Goal: Complete application form: Complete application form

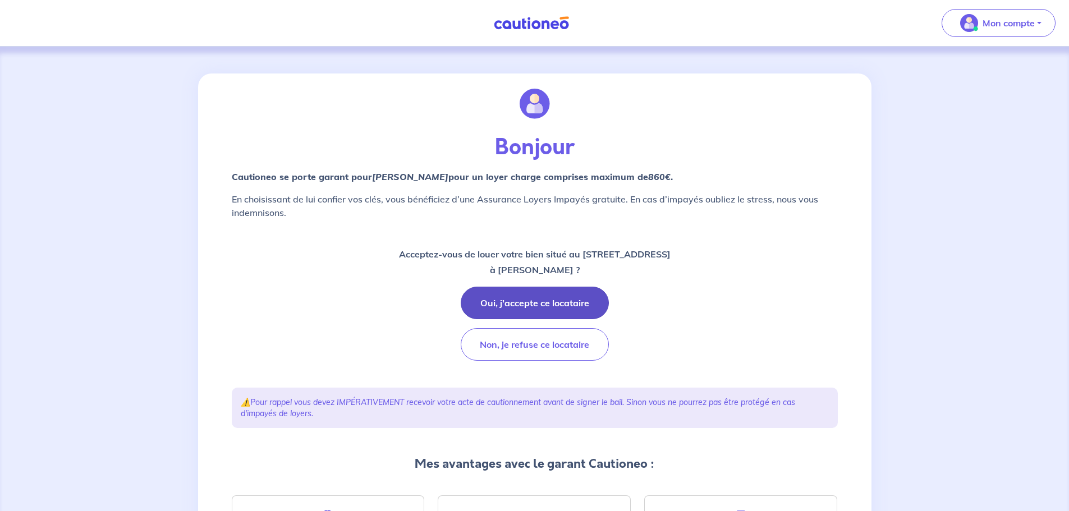
click at [561, 299] on button "Oui, j'accepte ce locataire" at bounding box center [535, 303] width 148 height 33
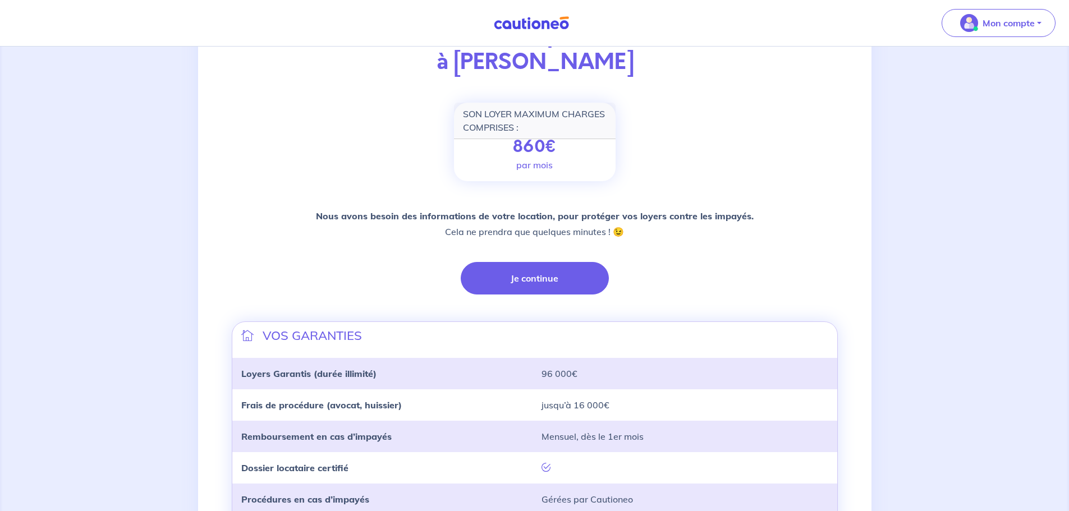
scroll to position [168, 0]
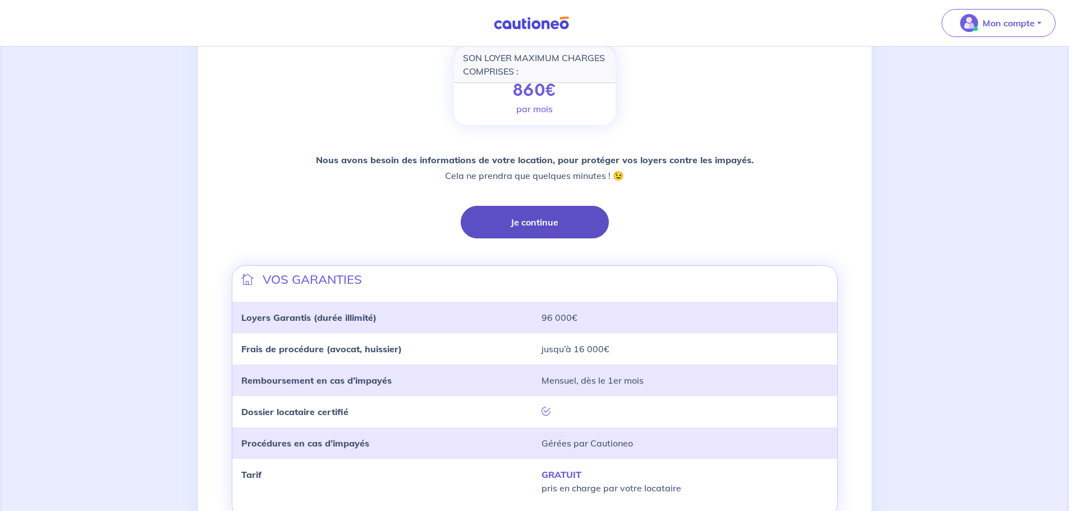
click at [550, 227] on button "Je continue" at bounding box center [535, 222] width 148 height 33
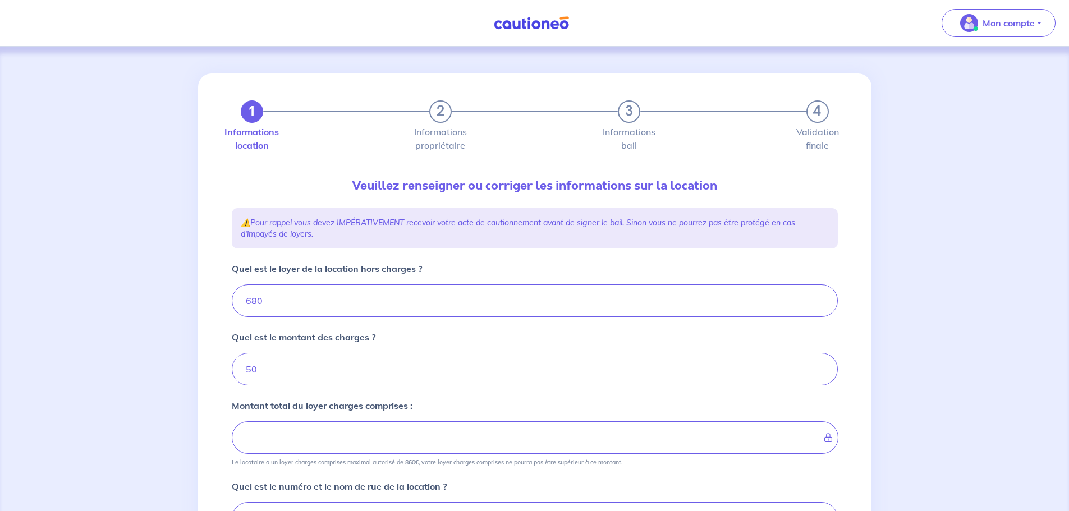
type input "730"
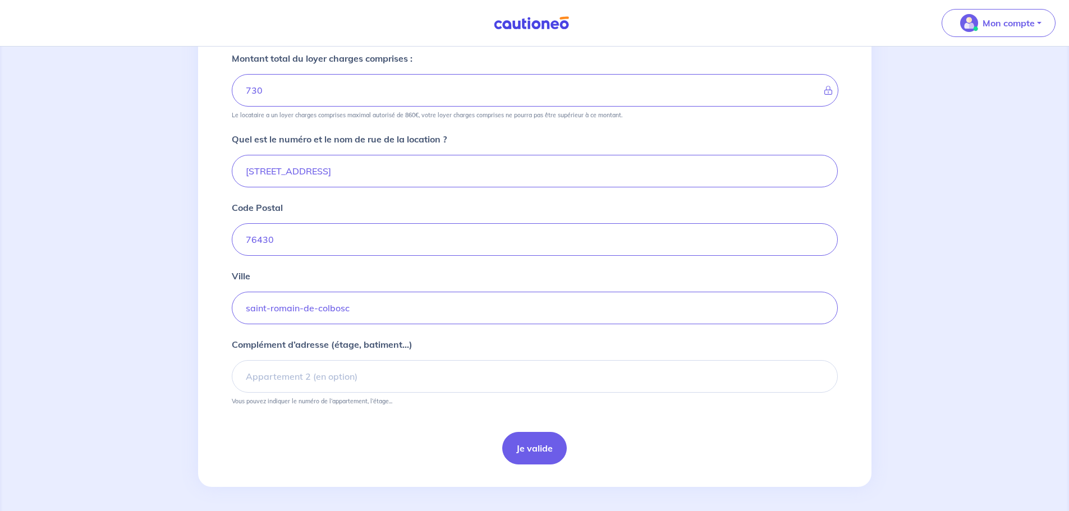
scroll to position [350, 0]
click at [528, 437] on button "Je valide" at bounding box center [534, 445] width 65 height 33
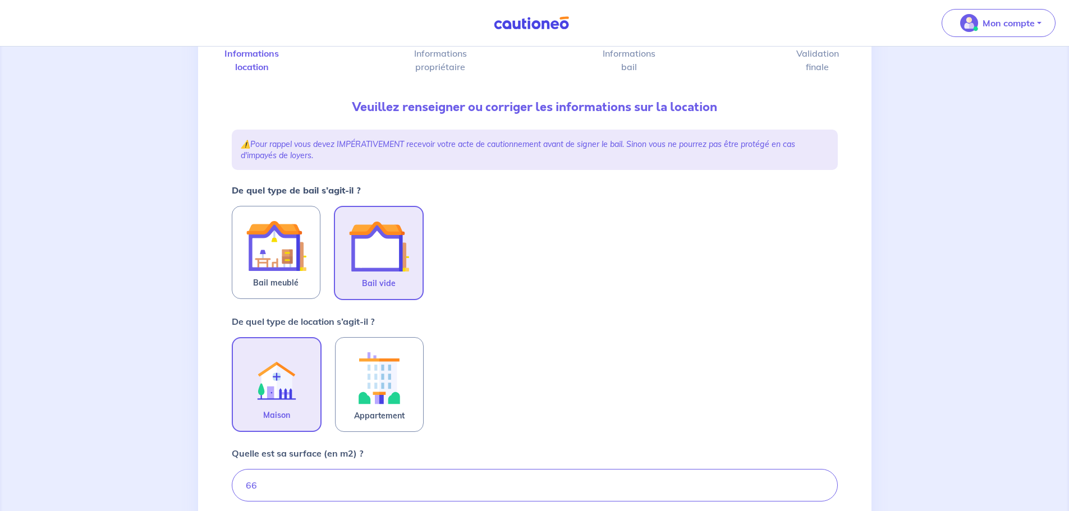
scroll to position [112, 0]
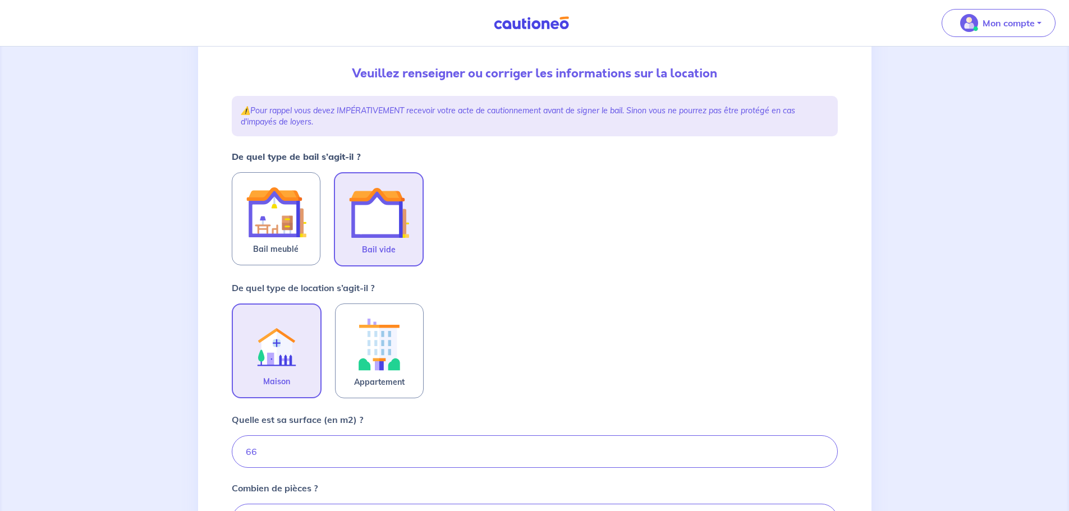
click at [390, 225] on img at bounding box center [379, 212] width 61 height 61
click at [0, 0] on input "Bail vide" at bounding box center [0, 0] width 0 height 0
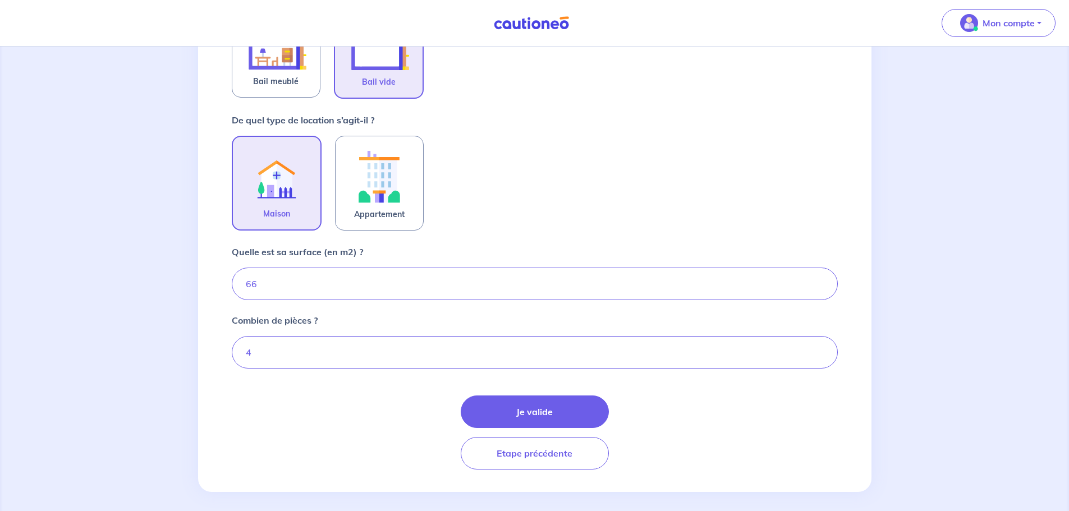
scroll to position [281, 0]
click at [544, 407] on button "Je valide" at bounding box center [535, 411] width 148 height 33
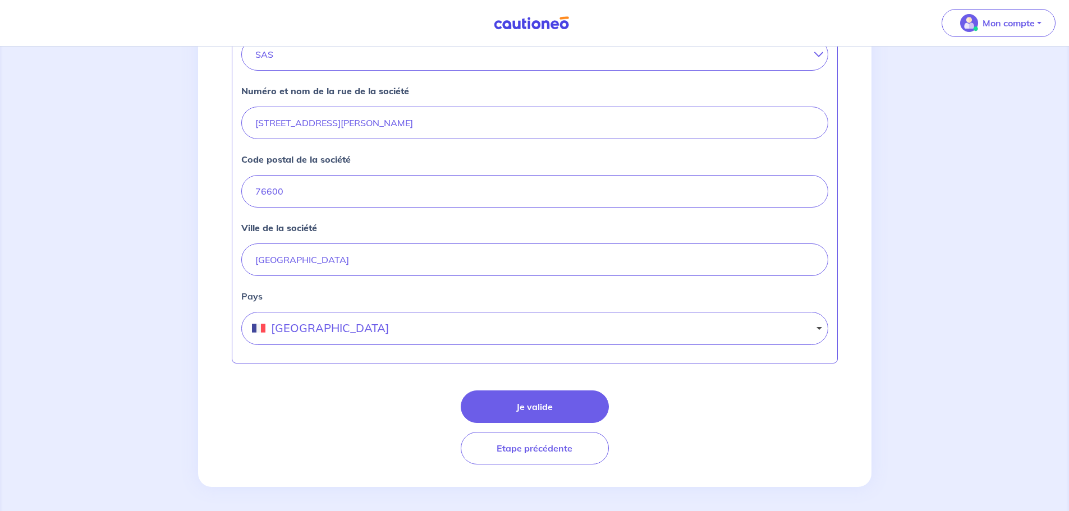
scroll to position [441, 0]
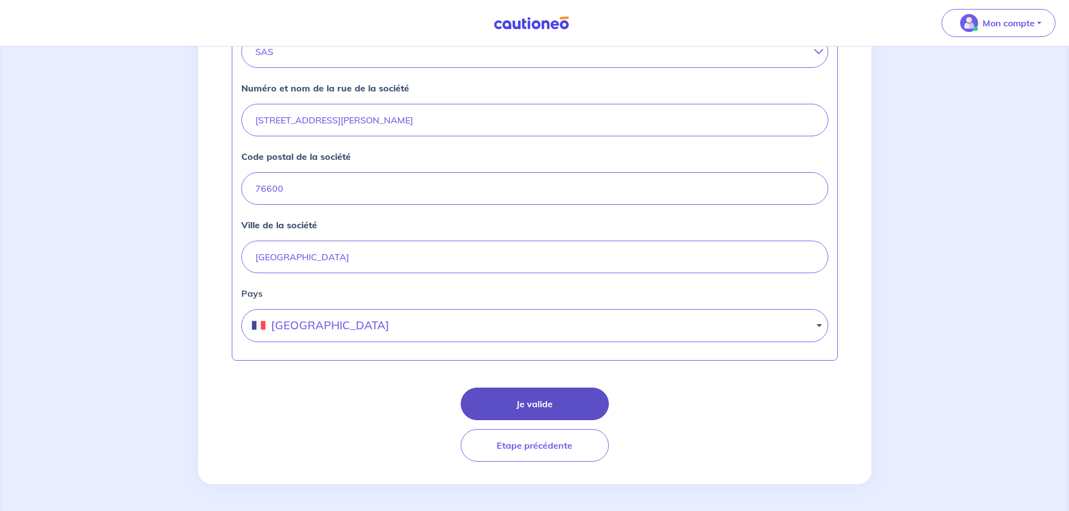
click at [532, 410] on button "Je valide" at bounding box center [535, 404] width 148 height 33
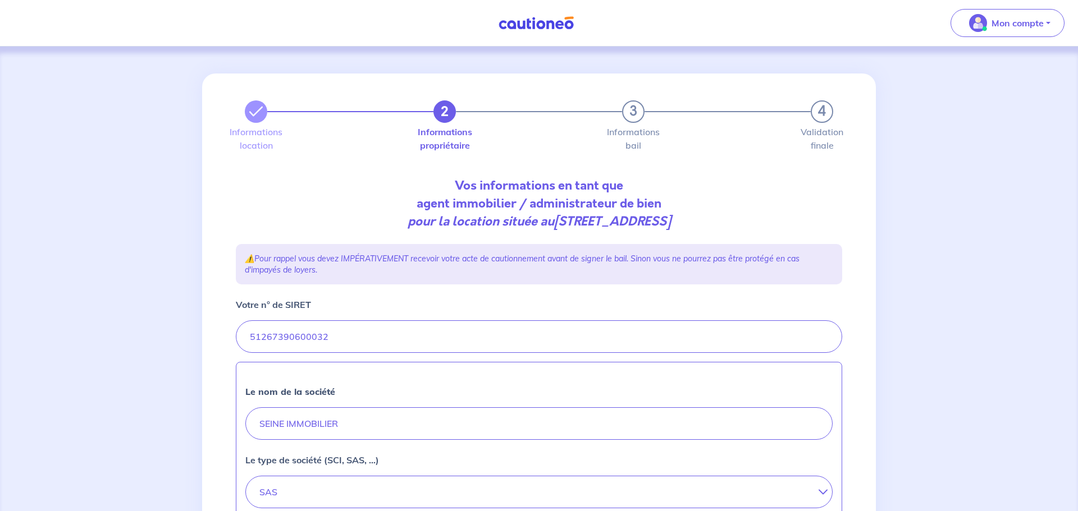
select select "FR"
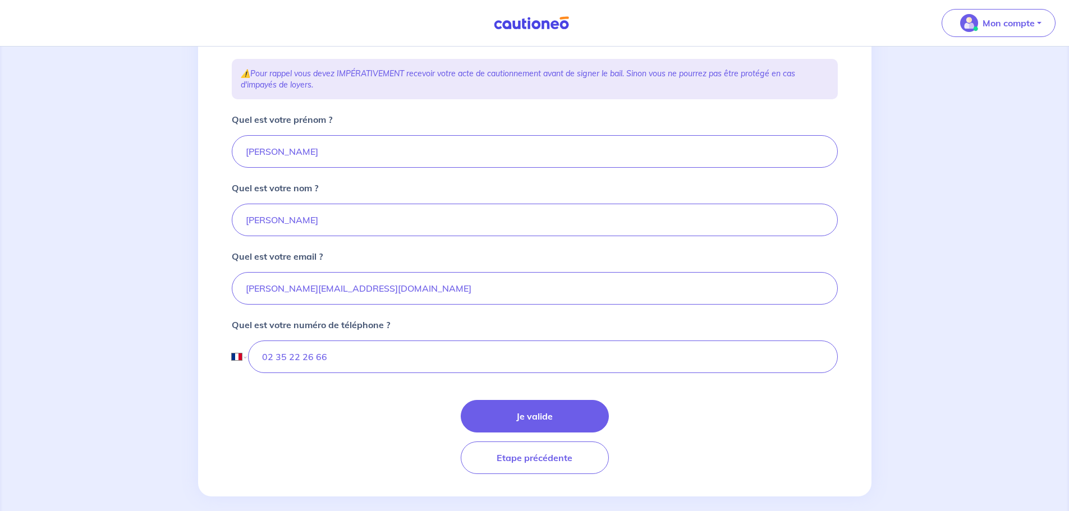
scroll to position [198, 0]
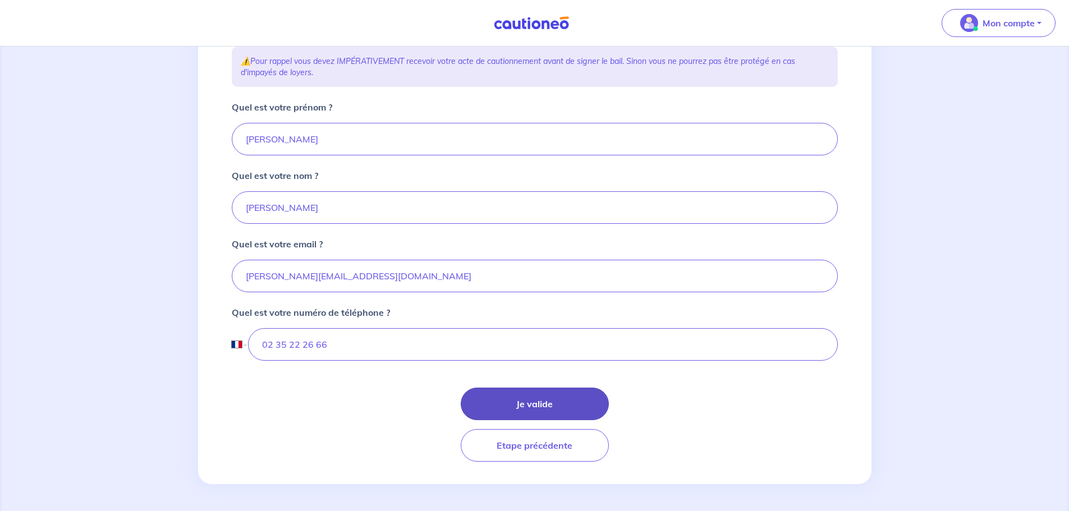
click at [525, 412] on button "Je valide" at bounding box center [535, 404] width 148 height 33
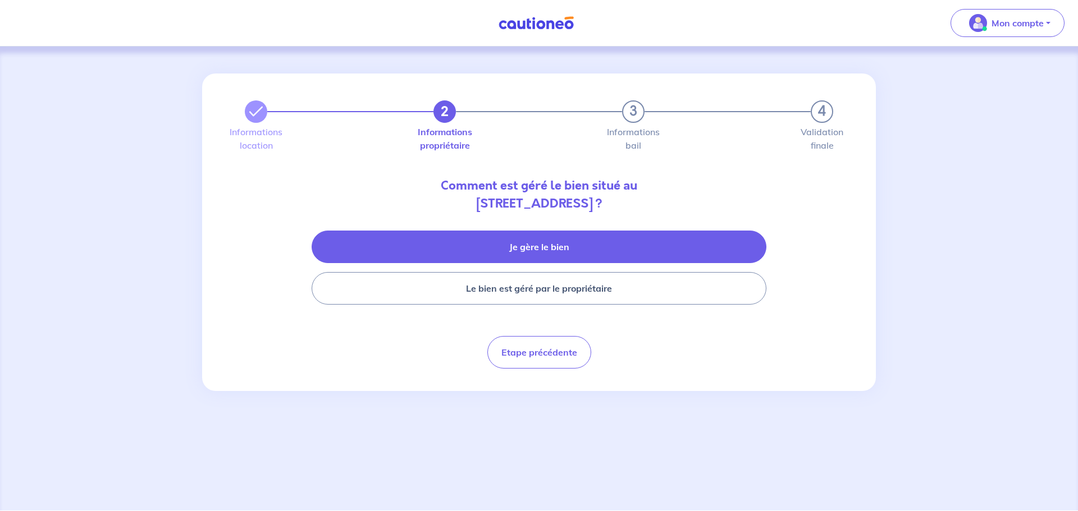
click at [548, 258] on button "Je gère le bien" at bounding box center [539, 247] width 455 height 33
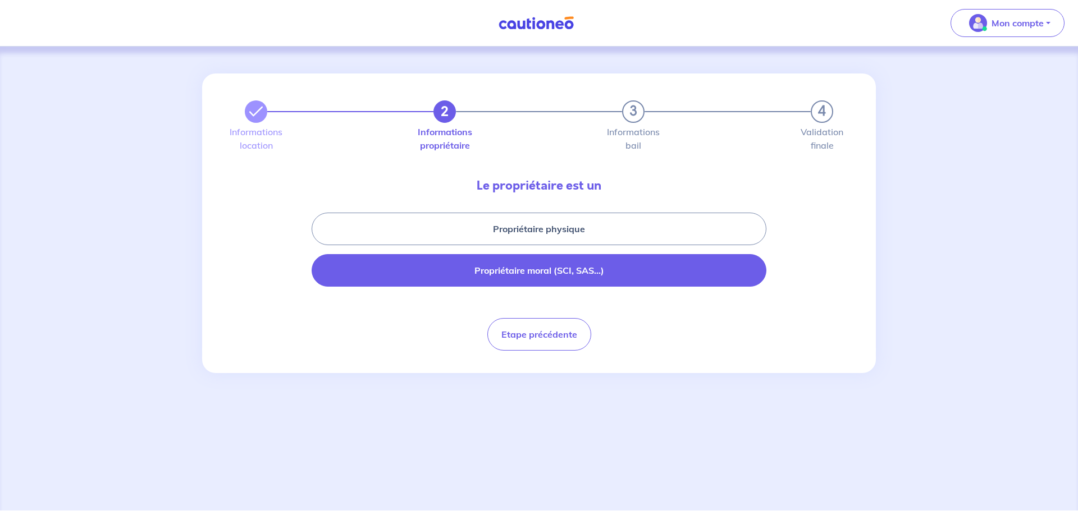
click at [548, 268] on button "Propriétaire moral (SCI, SAS...)" at bounding box center [539, 270] width 455 height 33
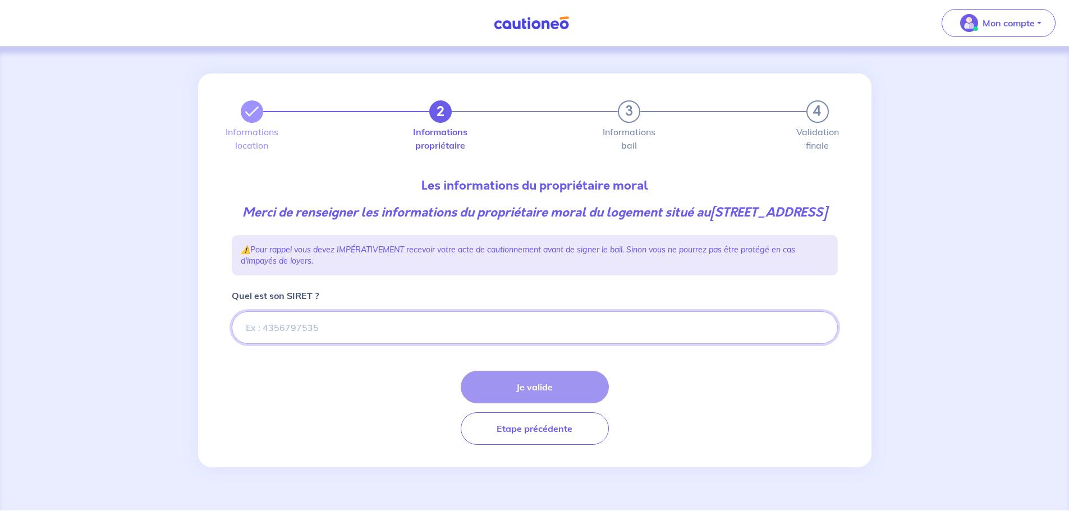
click at [328, 344] on input "Quel est son SIRET ?" at bounding box center [535, 328] width 606 height 33
click at [276, 344] on input "Quel est son SIRET ?" at bounding box center [535, 328] width 606 height 33
paste input "numéro 909 175 903"
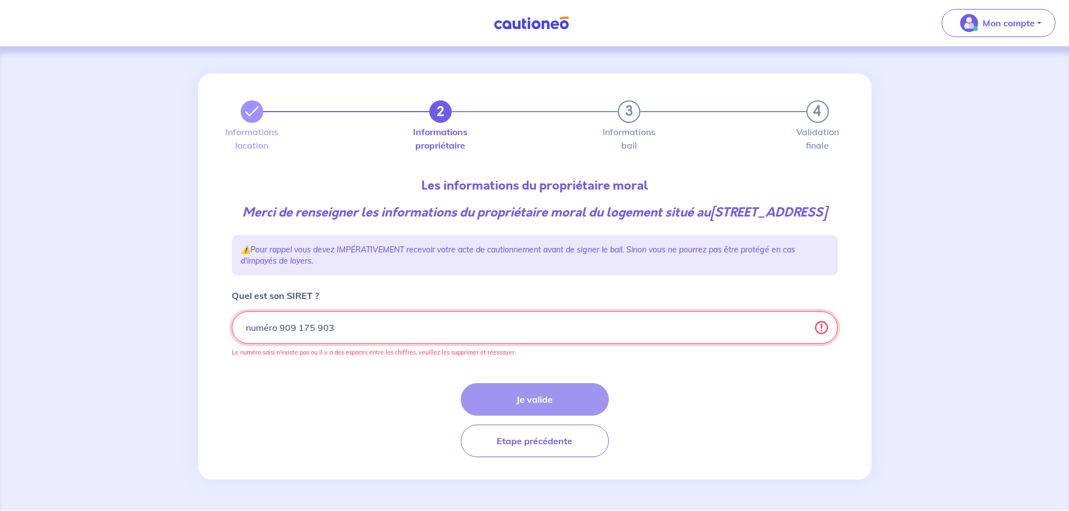
drag, startPoint x: 275, startPoint y: 346, endPoint x: 91, endPoint y: 328, distance: 184.4
click at [91, 328] on div "2 3 4 Informations location Informations propriétaire Informations bail Validat…" at bounding box center [534, 279] width 1069 height 464
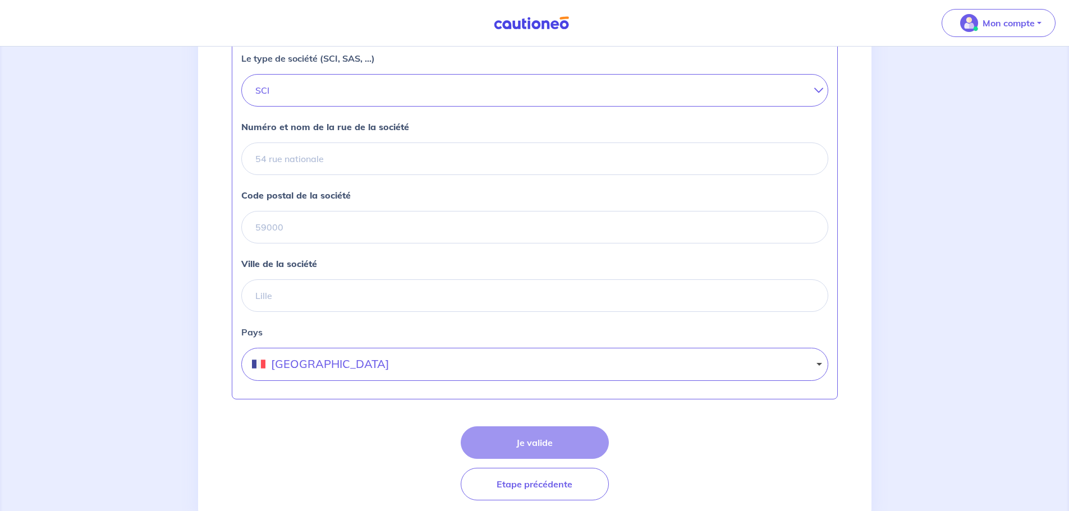
scroll to position [337, 0]
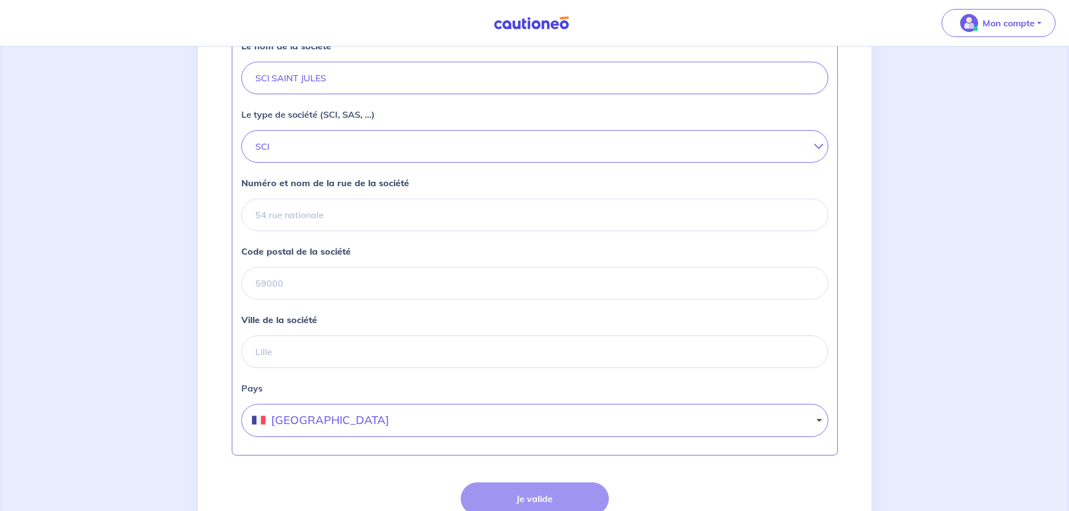
type input "909 175 903"
paste input "route de [GEOGRAPHIC_DATA]"
click at [256, 231] on input "route de [GEOGRAPHIC_DATA]" at bounding box center [534, 215] width 587 height 33
type input "[STREET_ADDRESS]"
click at [273, 300] on input "Code postal de la société" at bounding box center [534, 283] width 587 height 33
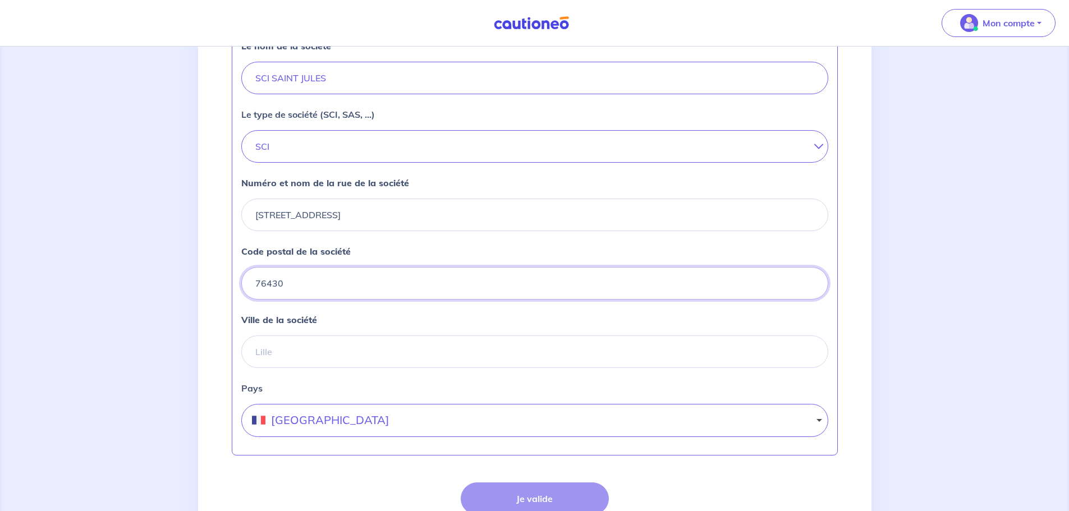
type input "76430"
drag, startPoint x: 345, startPoint y: 377, endPoint x: 345, endPoint y: 370, distance: 6.7
click at [345, 368] on input "Ville de la société" at bounding box center [534, 352] width 587 height 33
type input "e"
type input "Epretot"
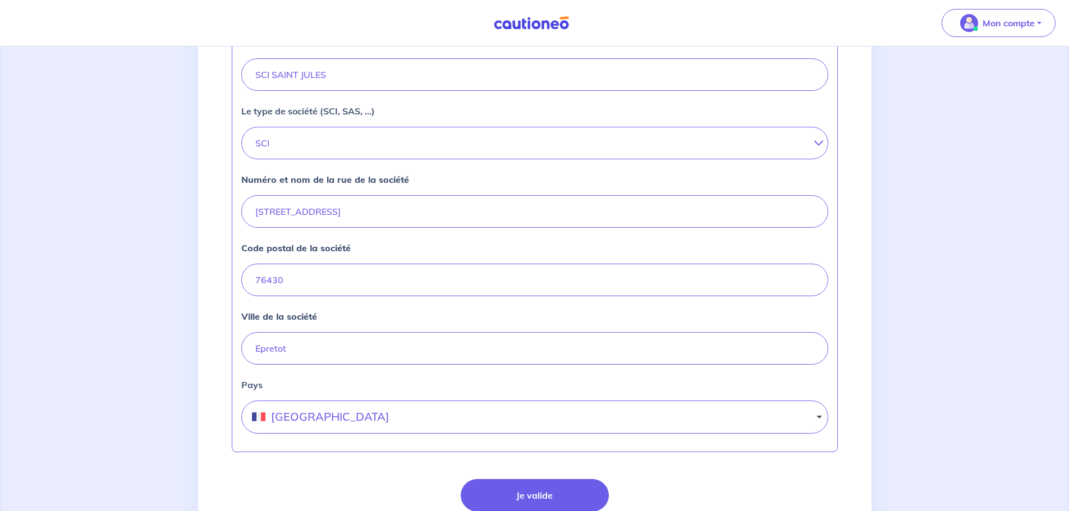
scroll to position [449, 0]
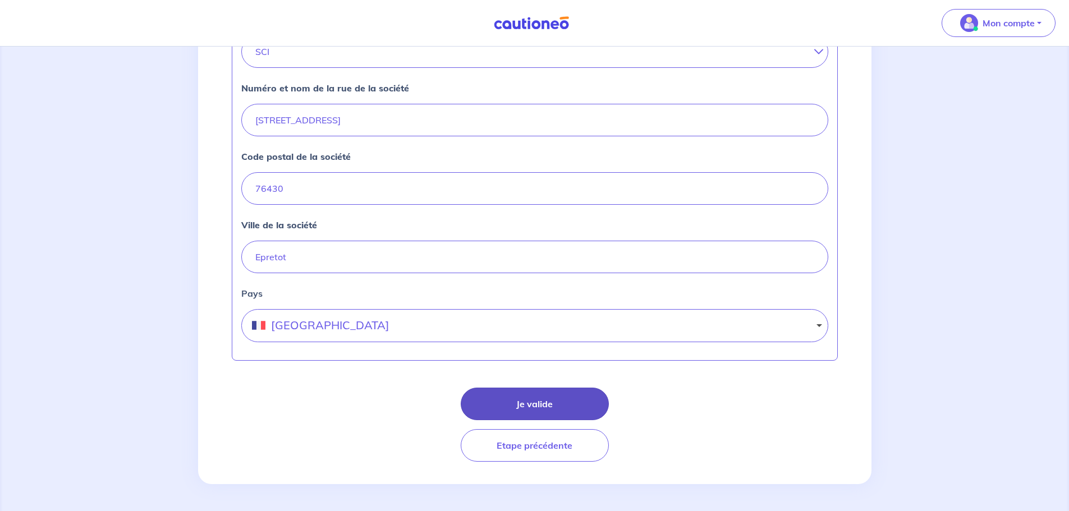
click at [524, 399] on button "Je valide" at bounding box center [535, 404] width 148 height 33
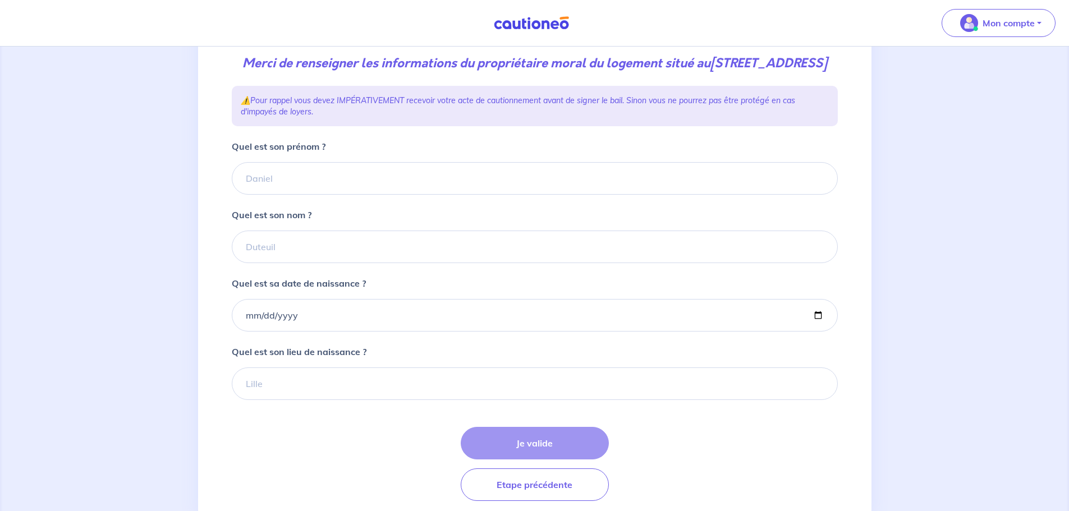
scroll to position [168, 0]
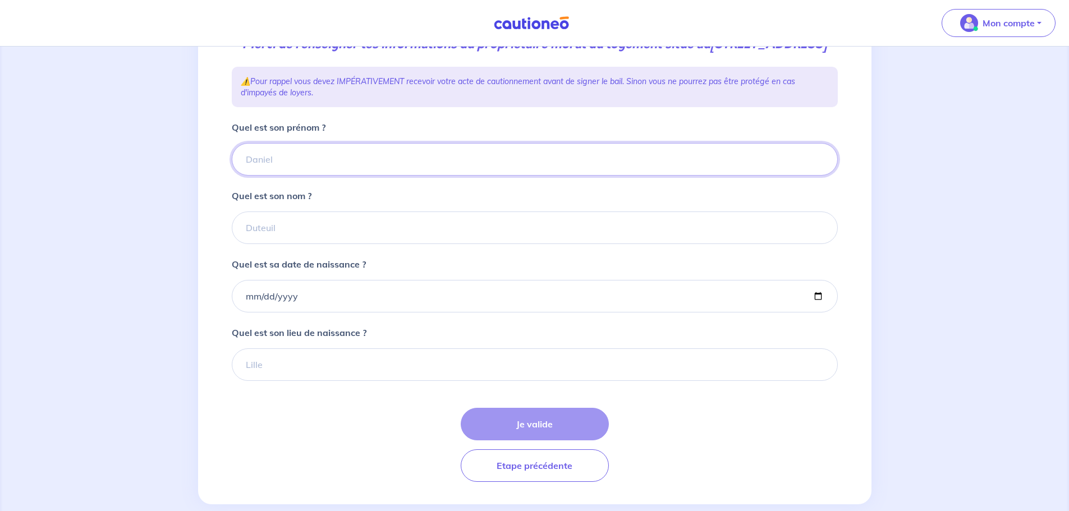
click at [304, 176] on input "Quel est son prénom ?" at bounding box center [535, 159] width 606 height 33
type input "[PERSON_NAME]"
click at [300, 244] on input "Quel est son nom ?" at bounding box center [535, 228] width 606 height 33
type input "LEFEBVRE"
click at [266, 313] on input "Quel est sa date de naissance ?" at bounding box center [535, 296] width 606 height 33
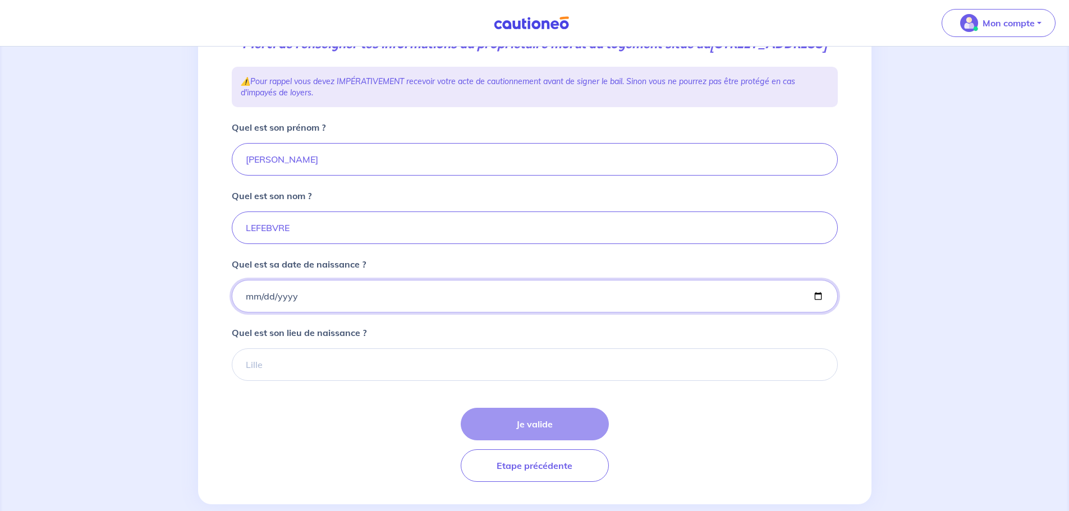
click at [250, 313] on input "Quel est sa date de naissance ?" at bounding box center [535, 296] width 606 height 33
click at [246, 311] on input "Quel est sa date de naissance ?" at bounding box center [535, 296] width 606 height 33
type input "[DATE]"
click at [330, 381] on input "Quel est son lieu de naissance ?" at bounding box center [535, 365] width 606 height 33
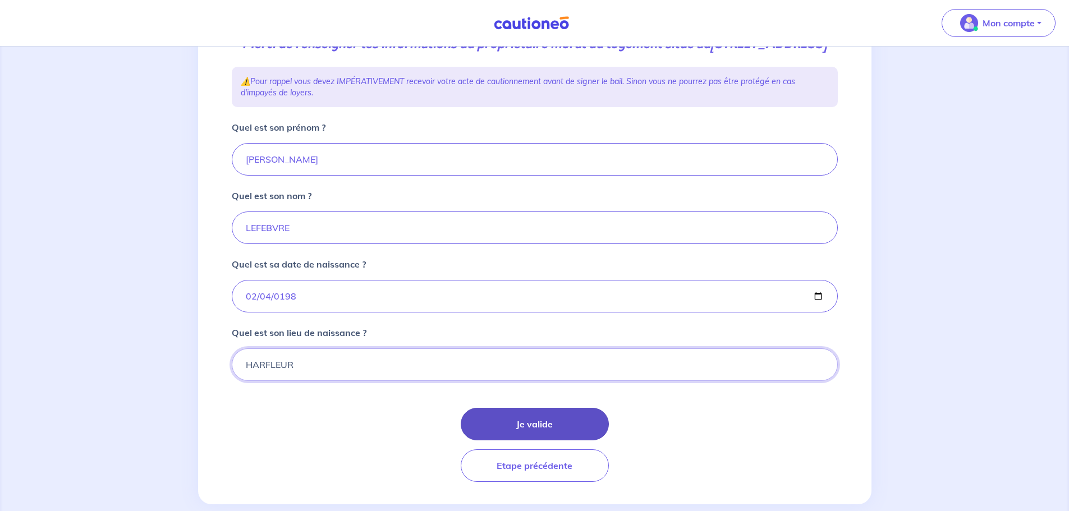
type input "HARFLEUR"
click at [561, 431] on button "Je valide" at bounding box center [535, 424] width 148 height 33
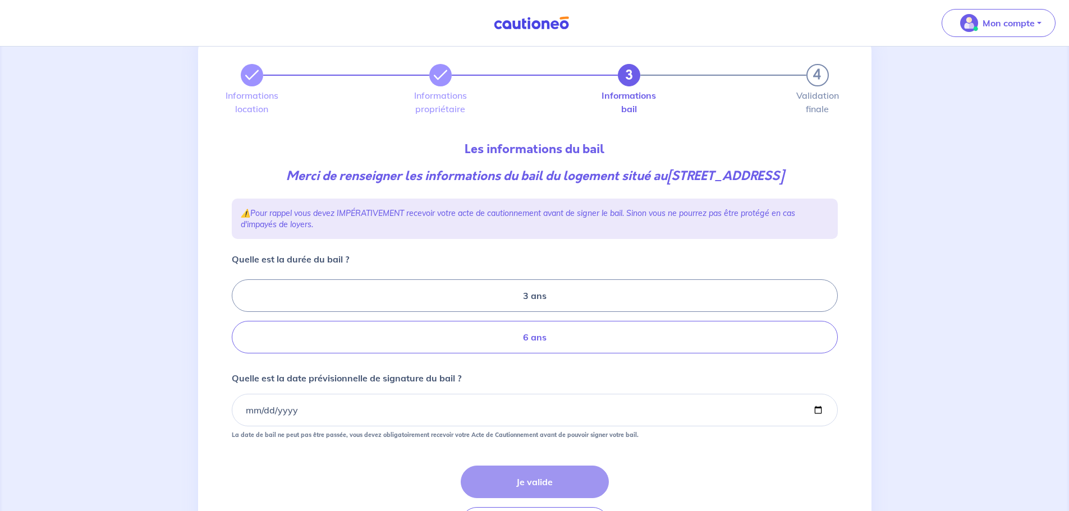
scroll to position [56, 0]
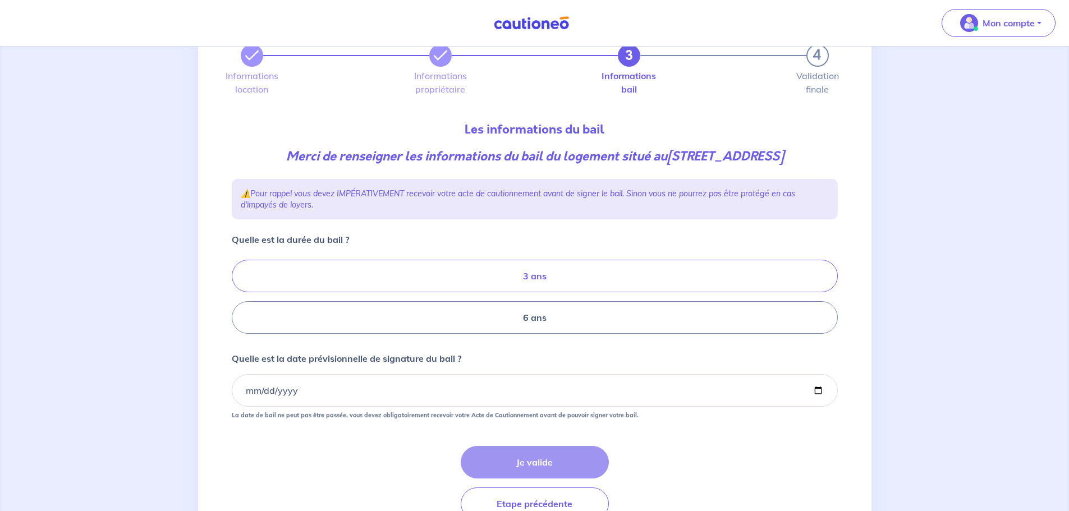
click at [553, 290] on label "3 ans" at bounding box center [535, 276] width 606 height 33
click at [239, 294] on input "3 ans" at bounding box center [235, 297] width 7 height 7
radio input "true"
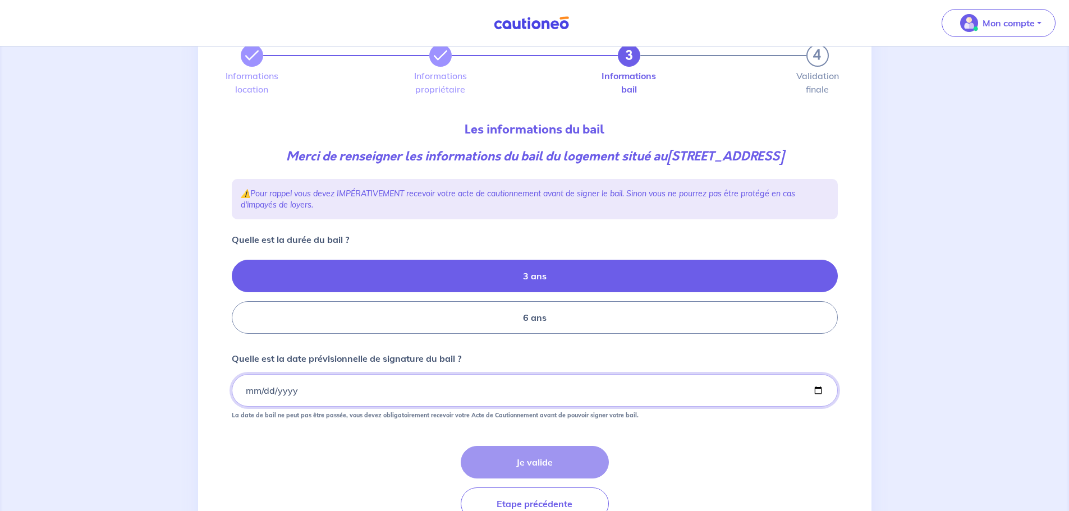
click at [261, 407] on input "Quelle est la date prévisionnelle de signature du bail ?" at bounding box center [535, 390] width 606 height 33
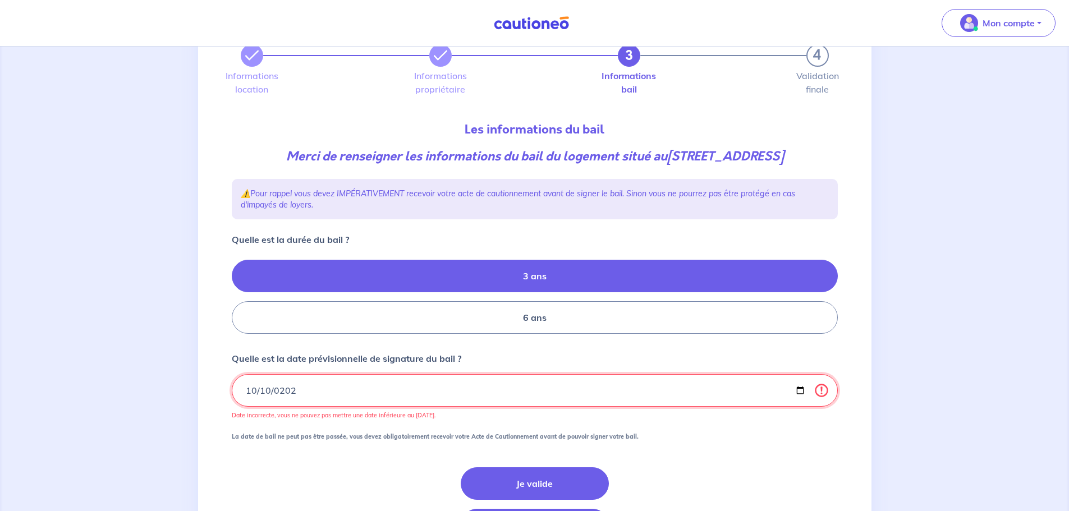
type input "[DATE]"
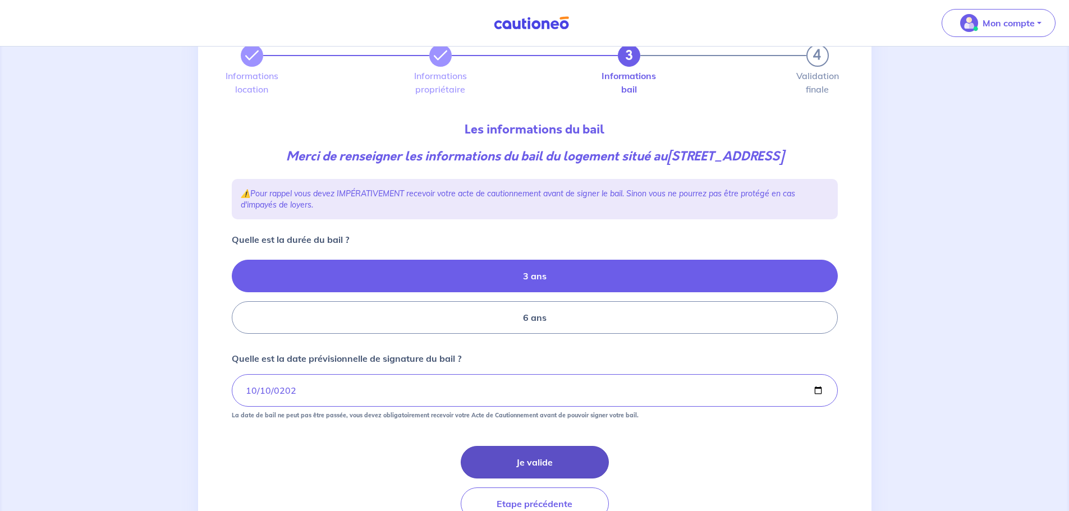
click at [527, 479] on button "Je valide" at bounding box center [535, 462] width 148 height 33
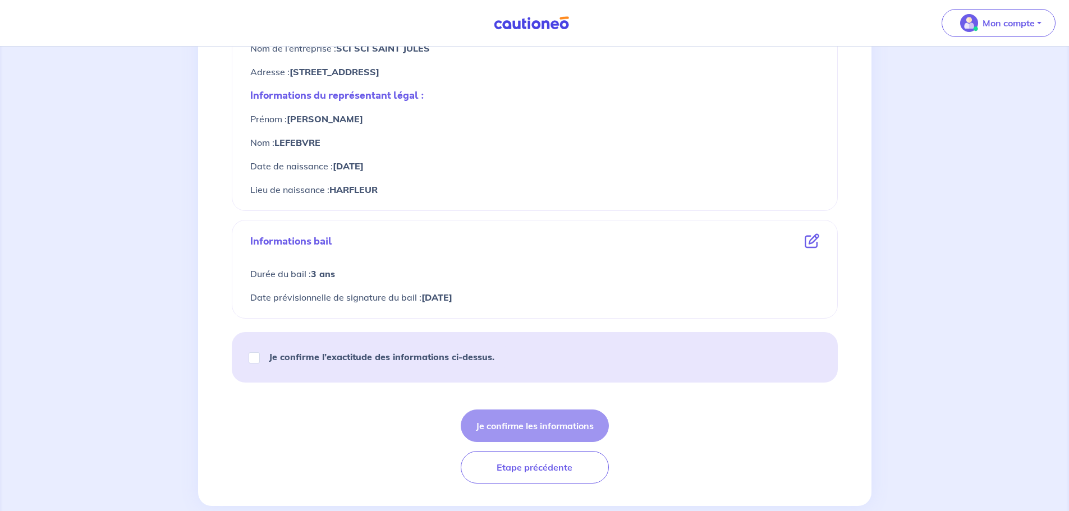
scroll to position [505, 0]
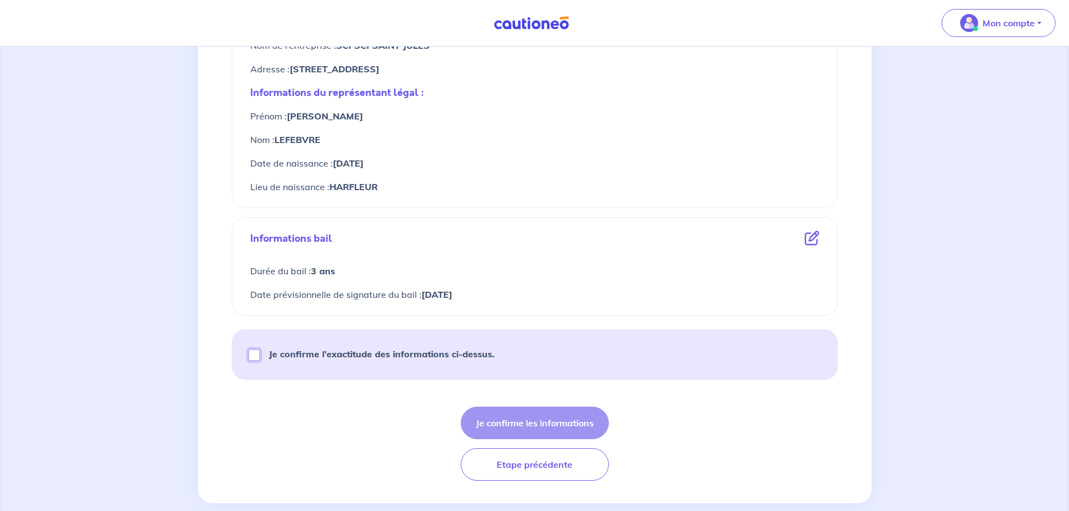
click at [254, 356] on input "Je confirme l’exactitude des informations ci-dessus." at bounding box center [254, 355] width 11 height 11
checkbox input "true"
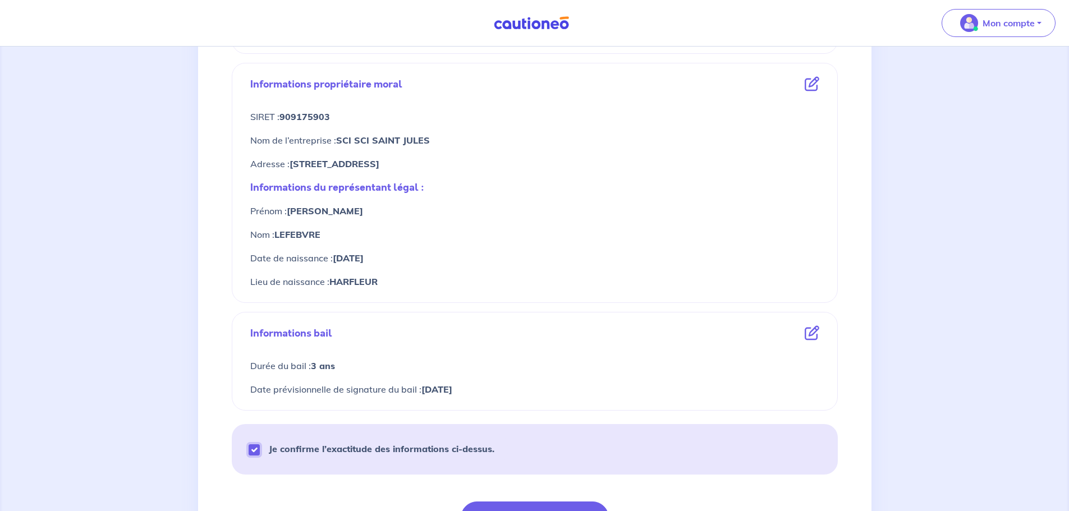
scroll to position [524, 0]
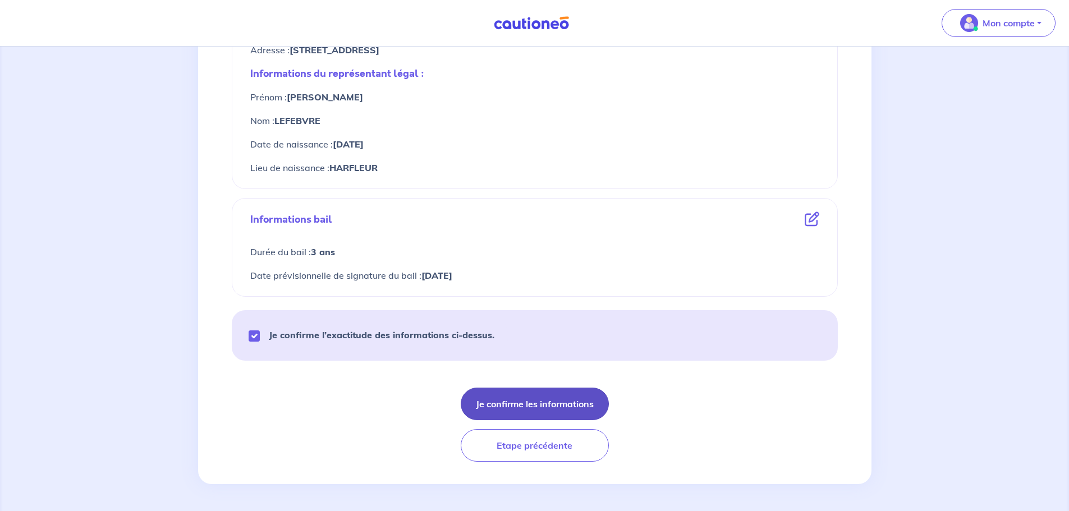
click at [521, 402] on button "Je confirme les informations" at bounding box center [535, 404] width 148 height 33
